Goal: Find specific page/section: Find specific page/section

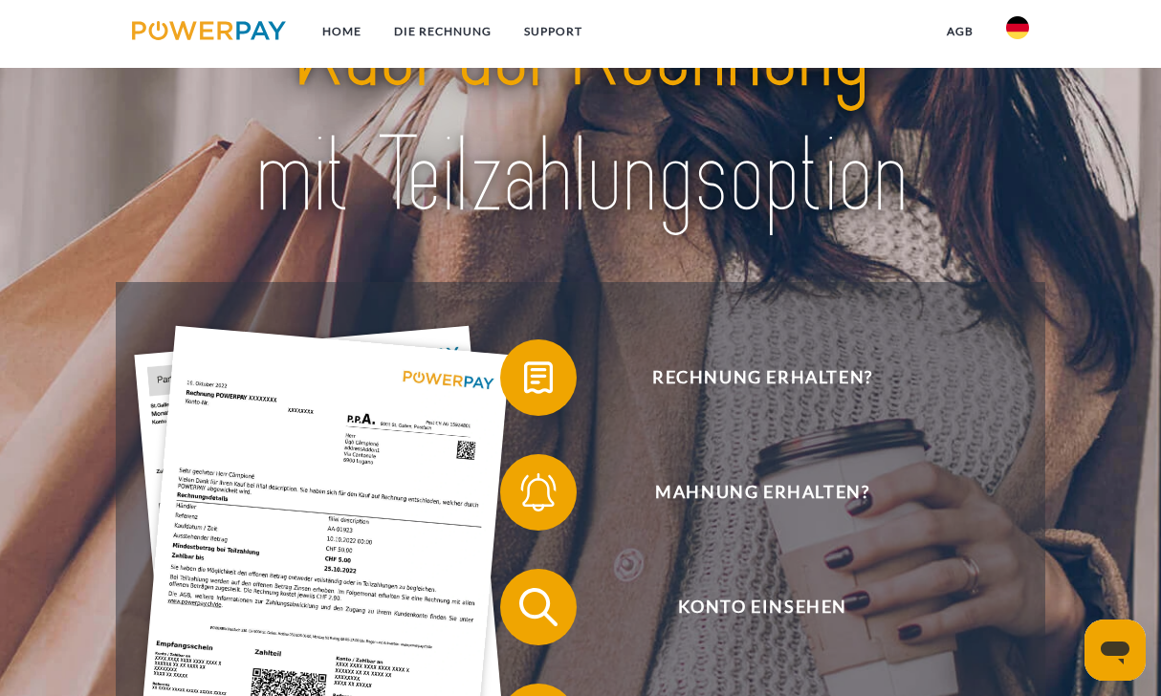
scroll to position [153, 0]
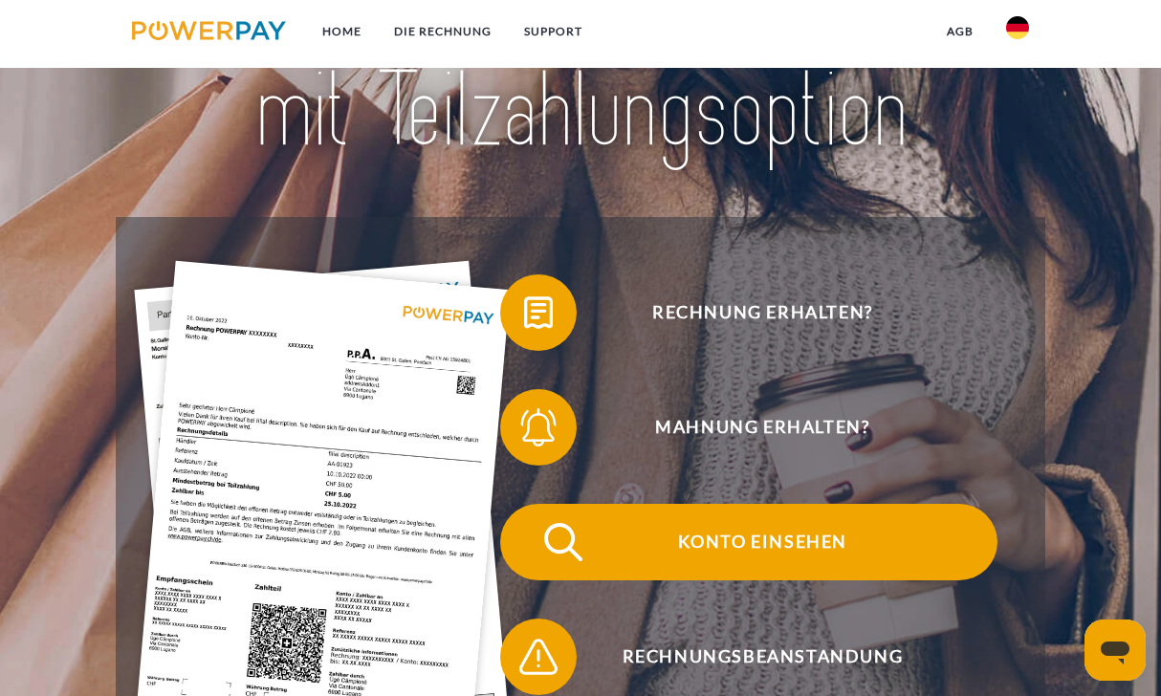
click at [799, 556] on span "Konto einsehen" at bounding box center [762, 542] width 468 height 76
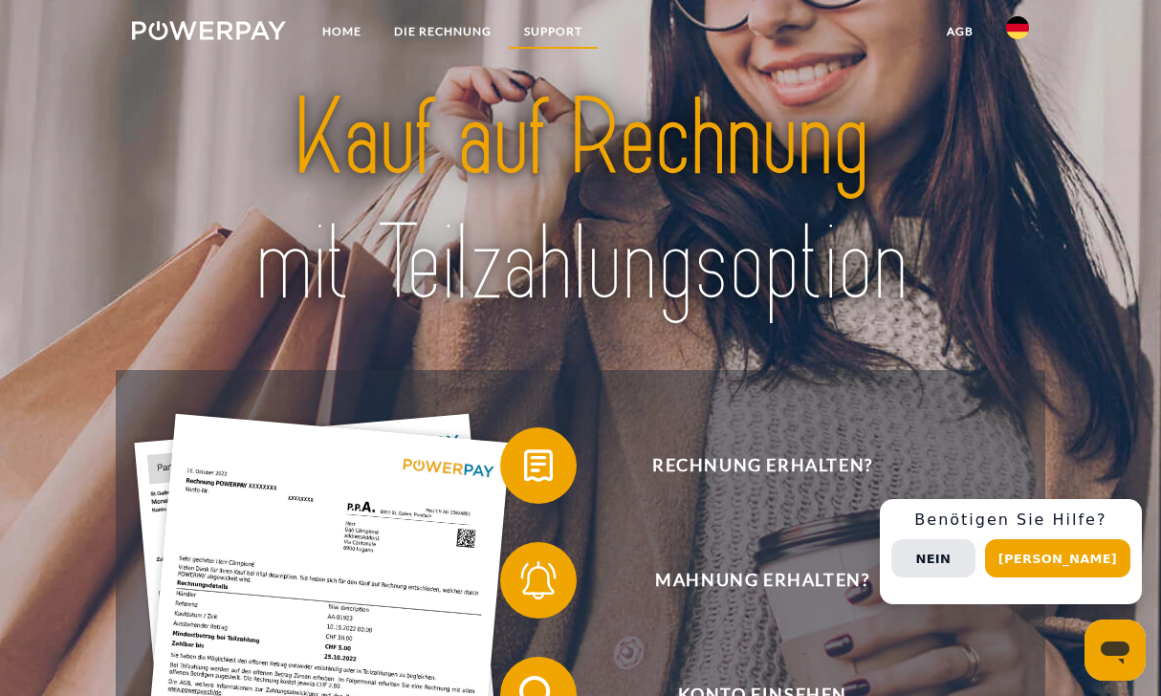
click at [535, 32] on link "SUPPORT" at bounding box center [553, 31] width 91 height 34
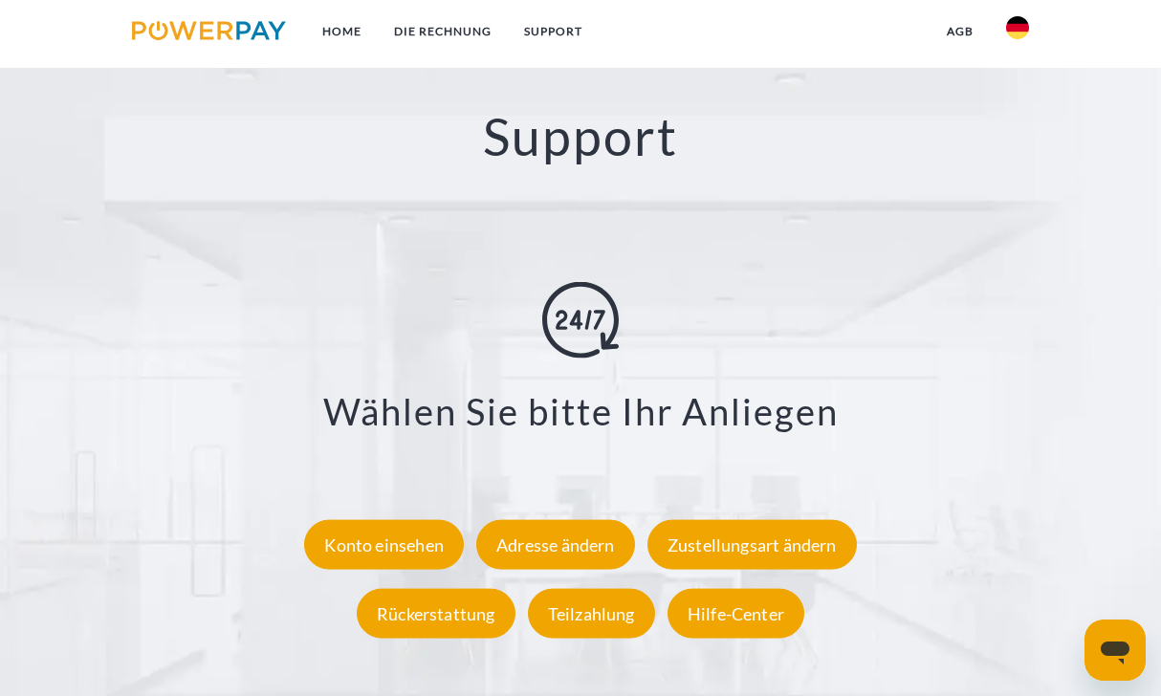
scroll to position [3015, 0]
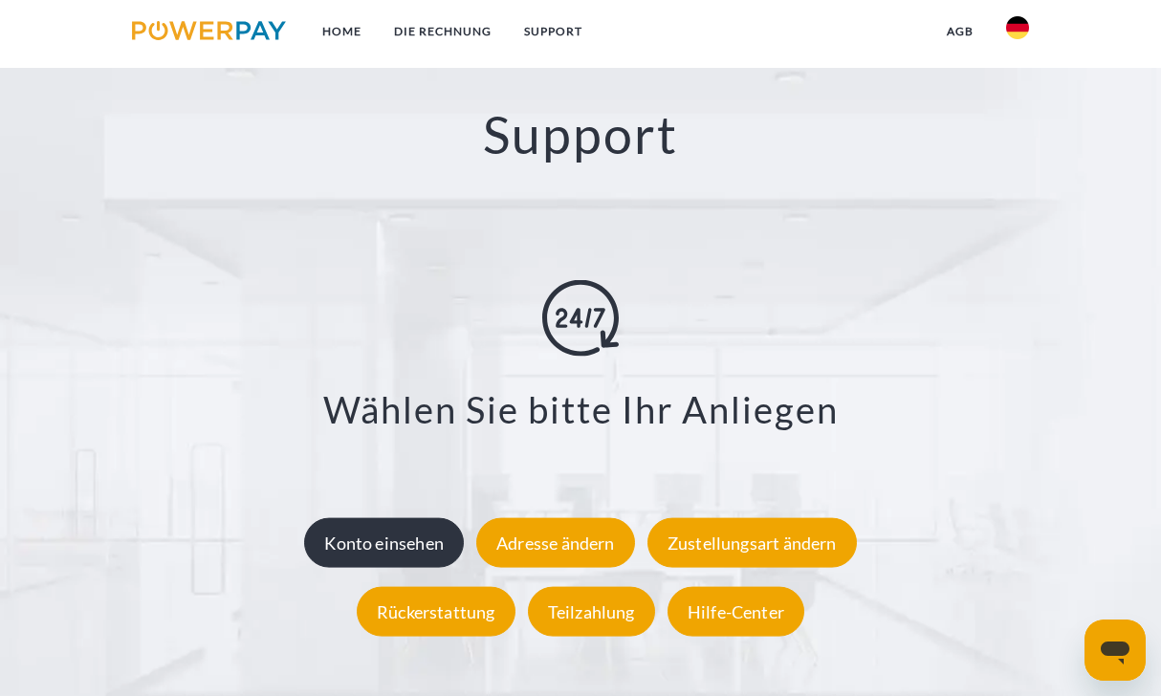
click at [411, 549] on div "Konto einsehen" at bounding box center [384, 542] width 160 height 50
